Goal: Task Accomplishment & Management: Complete application form

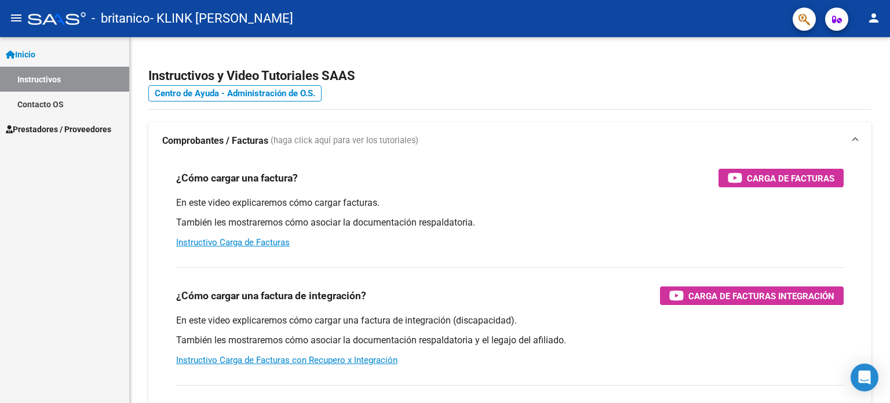
click at [71, 133] on span "Prestadores / Proveedores" at bounding box center [58, 129] width 105 height 13
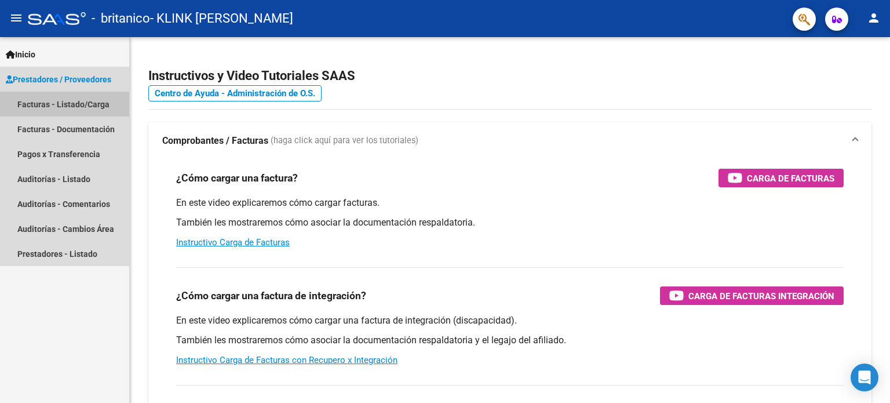
click at [71, 104] on link "Facturas - Listado/Carga" at bounding box center [64, 104] width 129 height 25
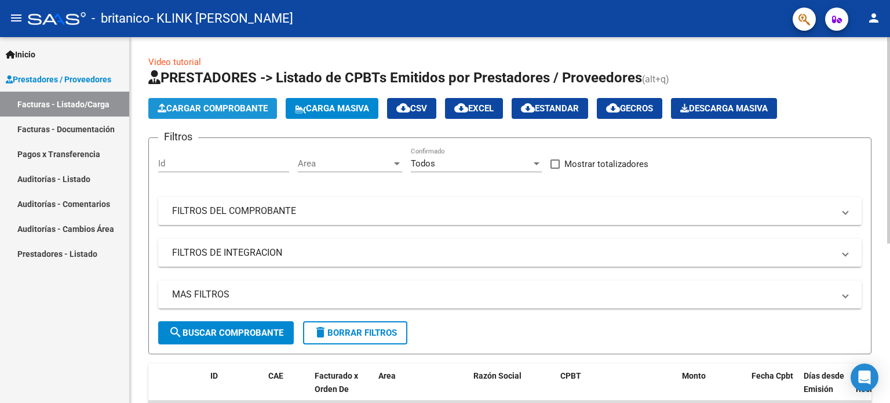
click at [223, 110] on span "Cargar Comprobante" at bounding box center [213, 108] width 110 height 10
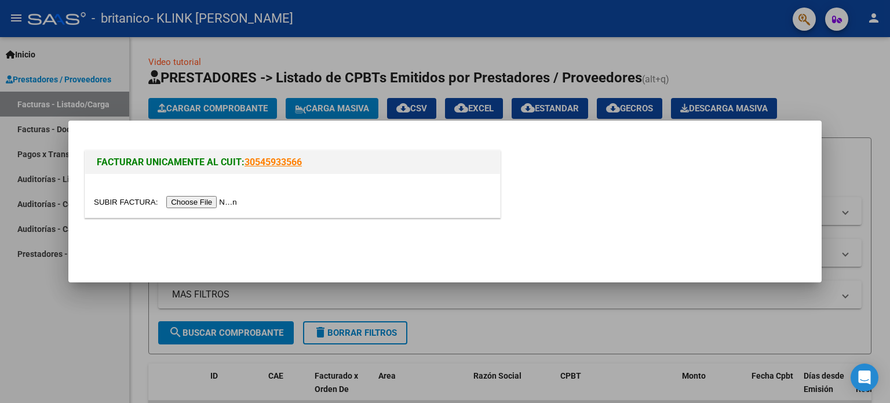
click at [211, 201] on input "file" at bounding box center [167, 202] width 147 height 12
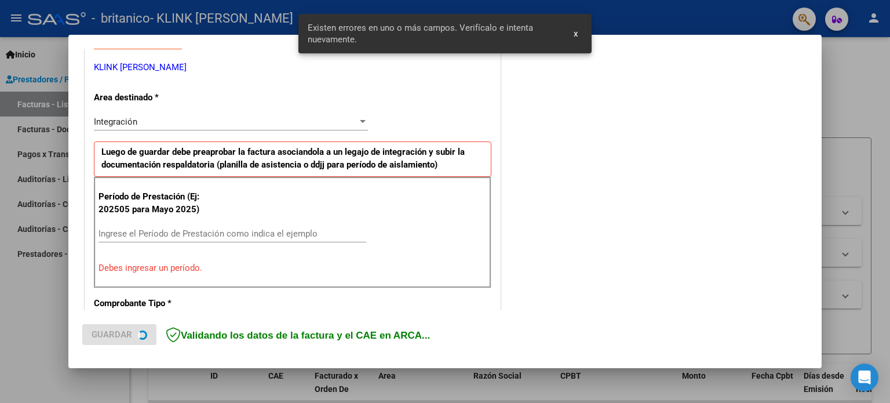
scroll to position [250, 0]
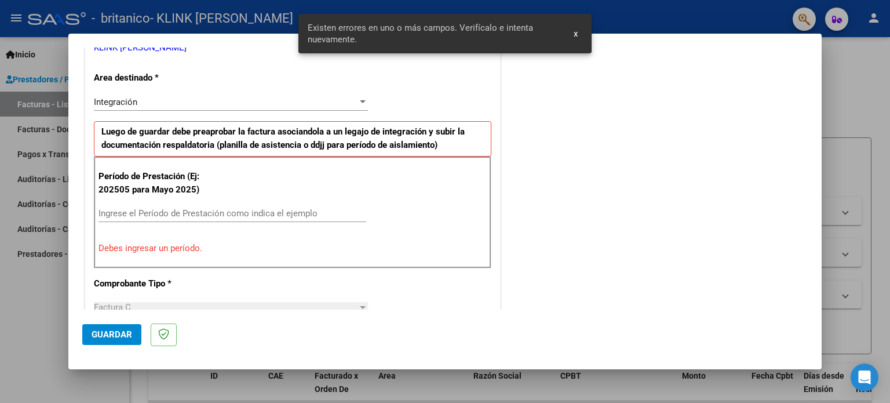
click at [172, 248] on p "Debes ingresar un período." at bounding box center [293, 248] width 388 height 13
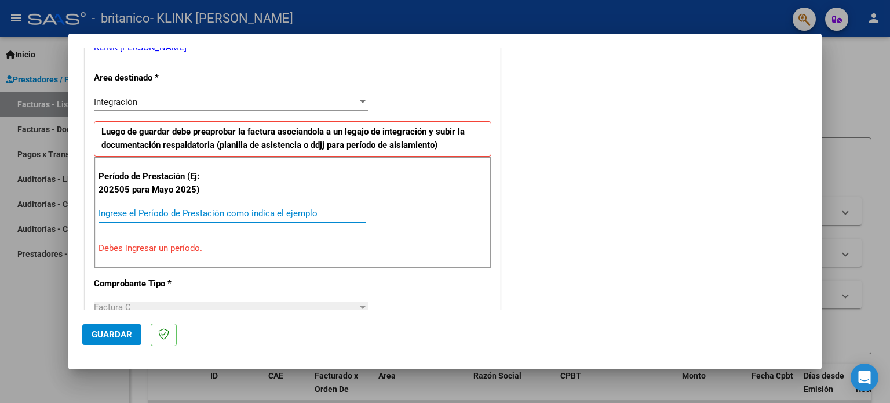
click at [167, 213] on input "Ingrese el Período de Prestación como indica el ejemplo" at bounding box center [233, 213] width 268 height 10
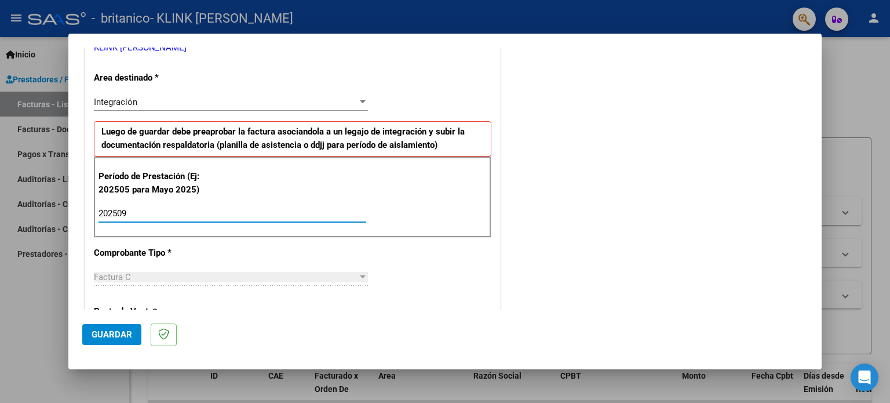
type input "202509"
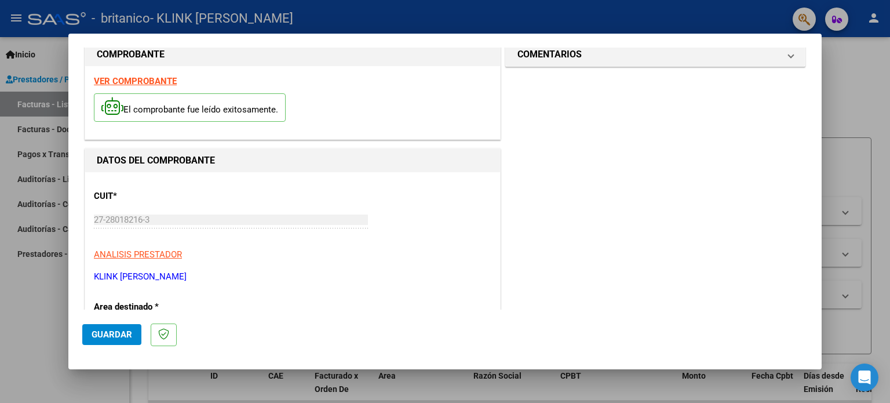
scroll to position [18, 0]
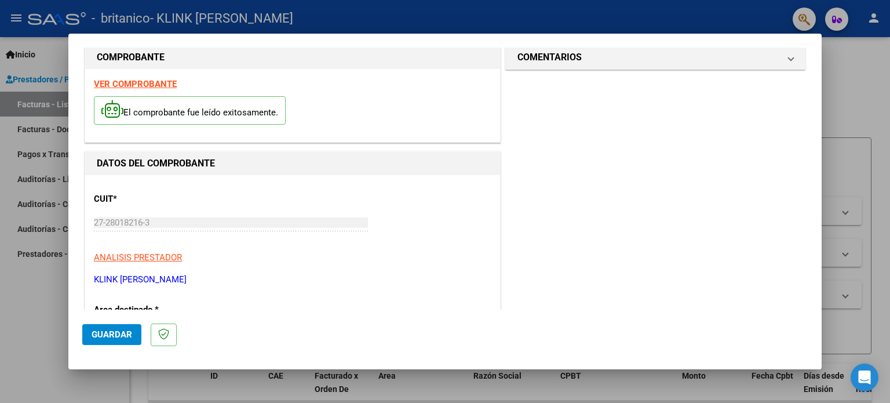
click at [117, 331] on span "Guardar" at bounding box center [112, 334] width 41 height 10
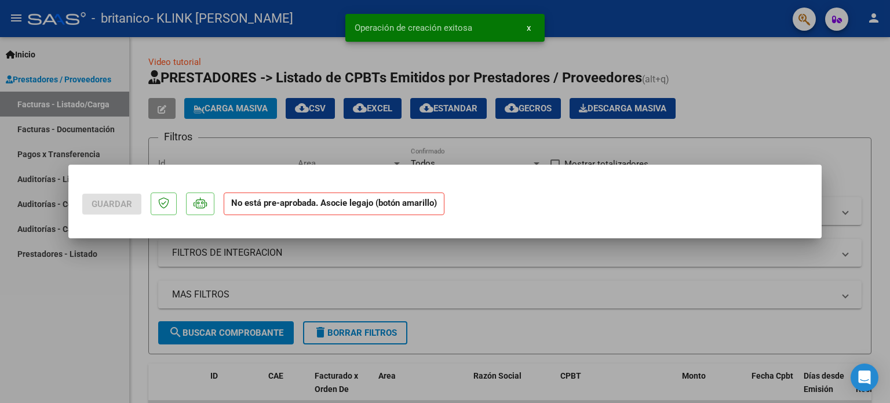
scroll to position [0, 0]
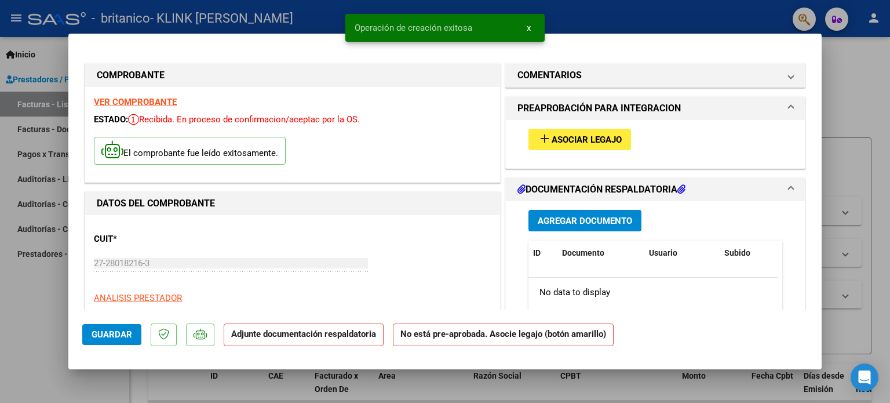
click at [600, 228] on button "Agregar Documento" at bounding box center [584, 220] width 113 height 21
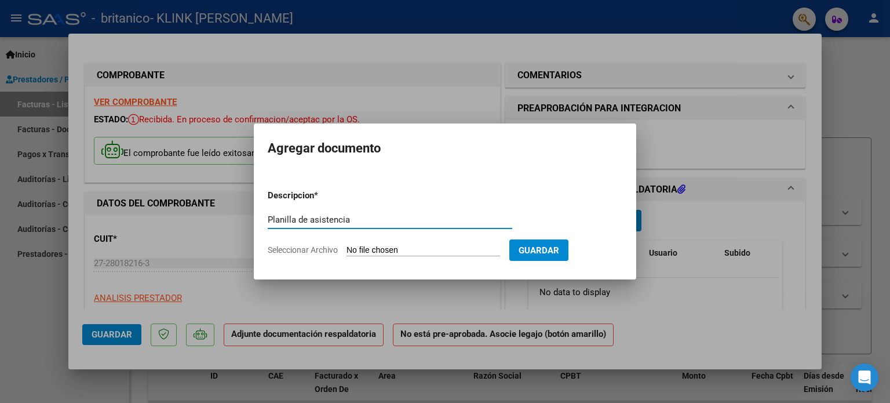
type input "Planilla de asistencia"
click at [423, 251] on input "Seleccionar Archivo" at bounding box center [424, 250] width 154 height 11
type input "C:\fakepath\asistencia [PERSON_NAME].pdf"
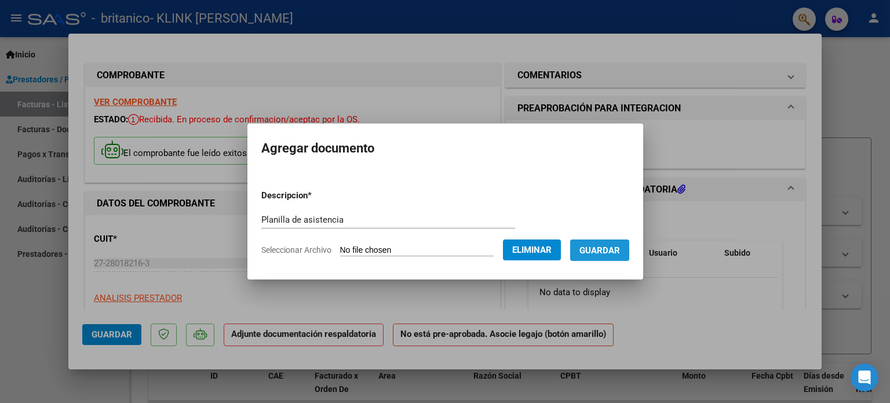
click at [613, 247] on span "Guardar" at bounding box center [599, 250] width 41 height 10
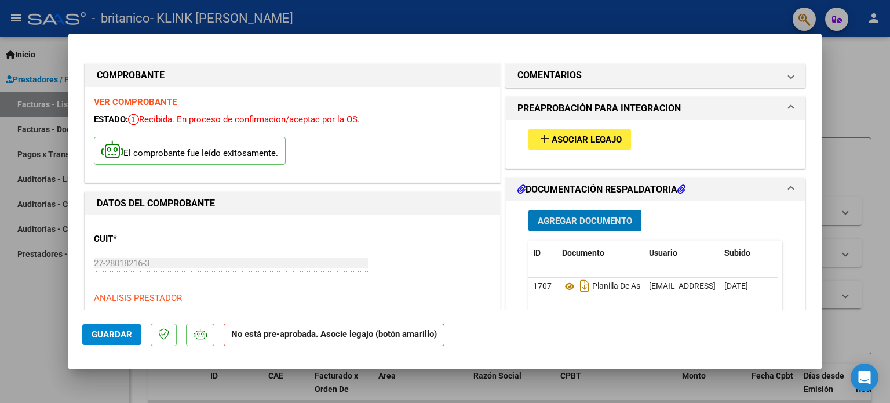
click at [120, 334] on span "Guardar" at bounding box center [112, 334] width 41 height 10
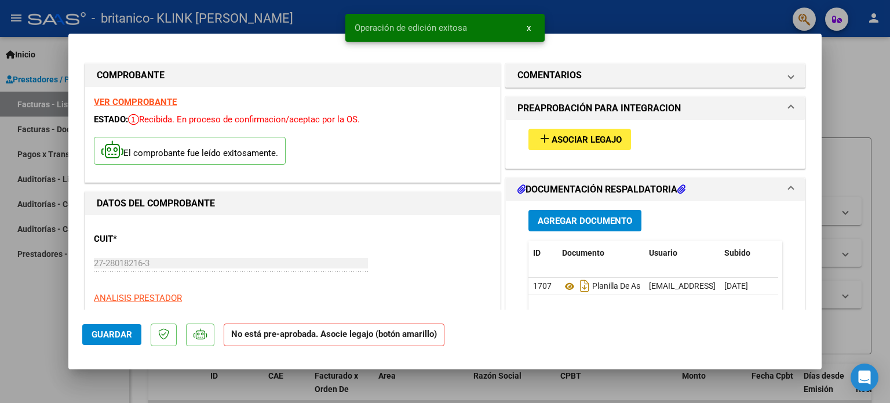
click at [120, 334] on span "Guardar" at bounding box center [112, 334] width 41 height 10
click at [527, 28] on span "x" at bounding box center [529, 28] width 4 height 10
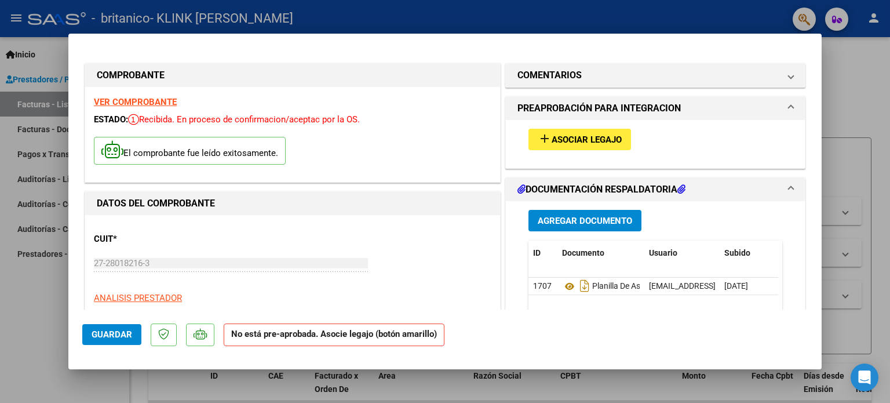
click at [492, 18] on div at bounding box center [445, 201] width 890 height 403
type input "$ 0,00"
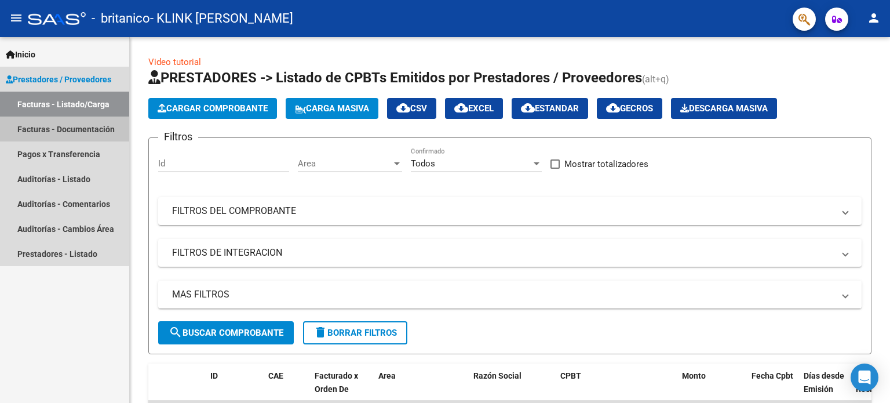
click at [85, 129] on link "Facturas - Documentación" at bounding box center [64, 128] width 129 height 25
